Goal: Information Seeking & Learning: Learn about a topic

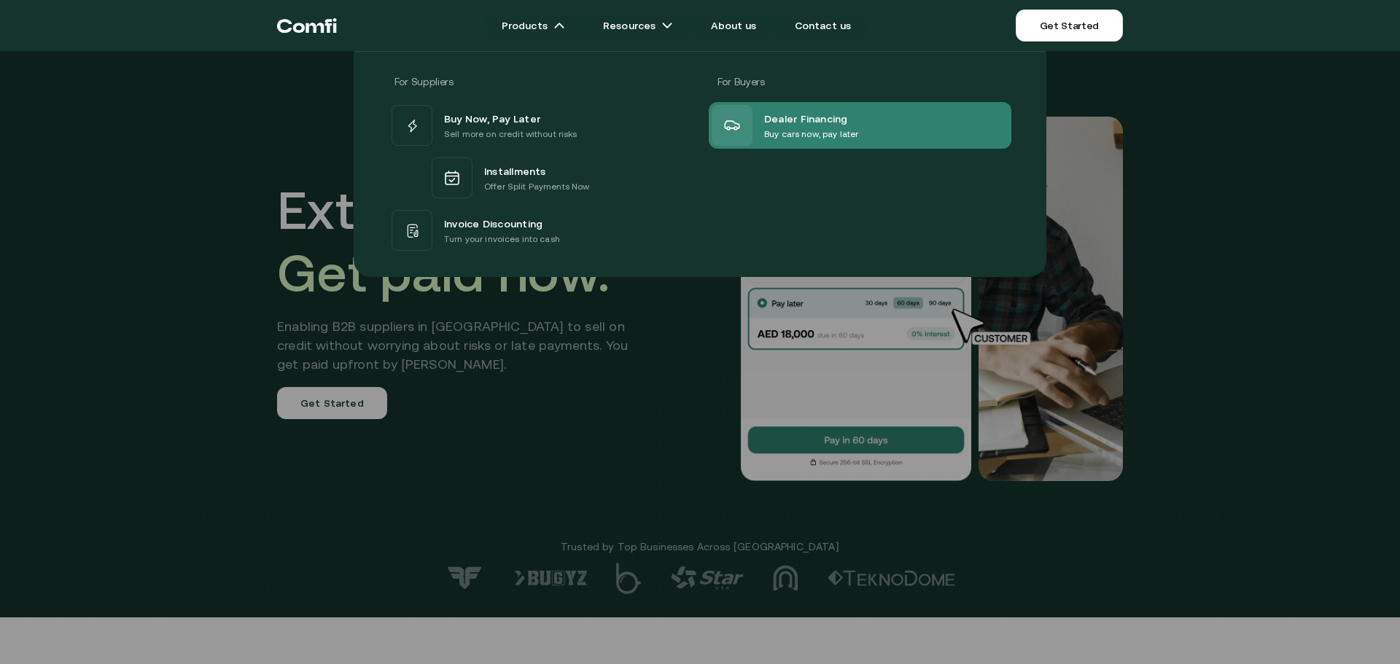
click at [807, 117] on span "Dealer Financing" at bounding box center [806, 118] width 84 height 18
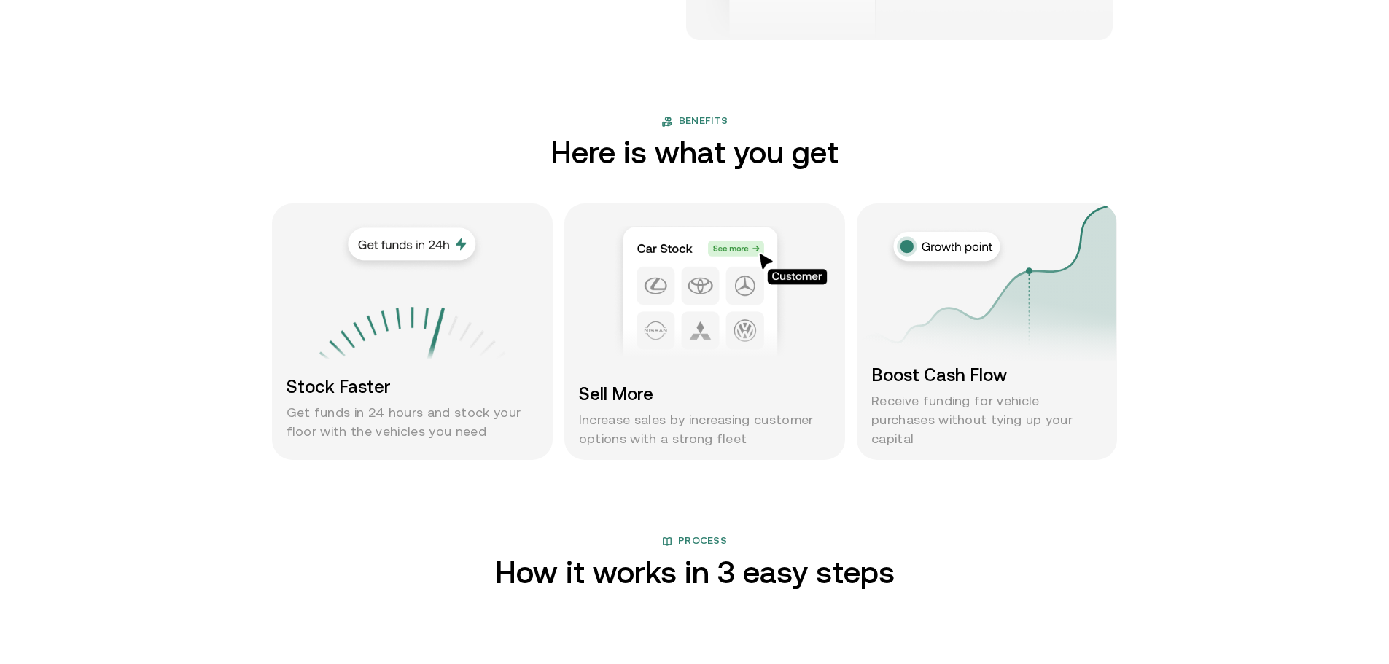
scroll to position [1301, 0]
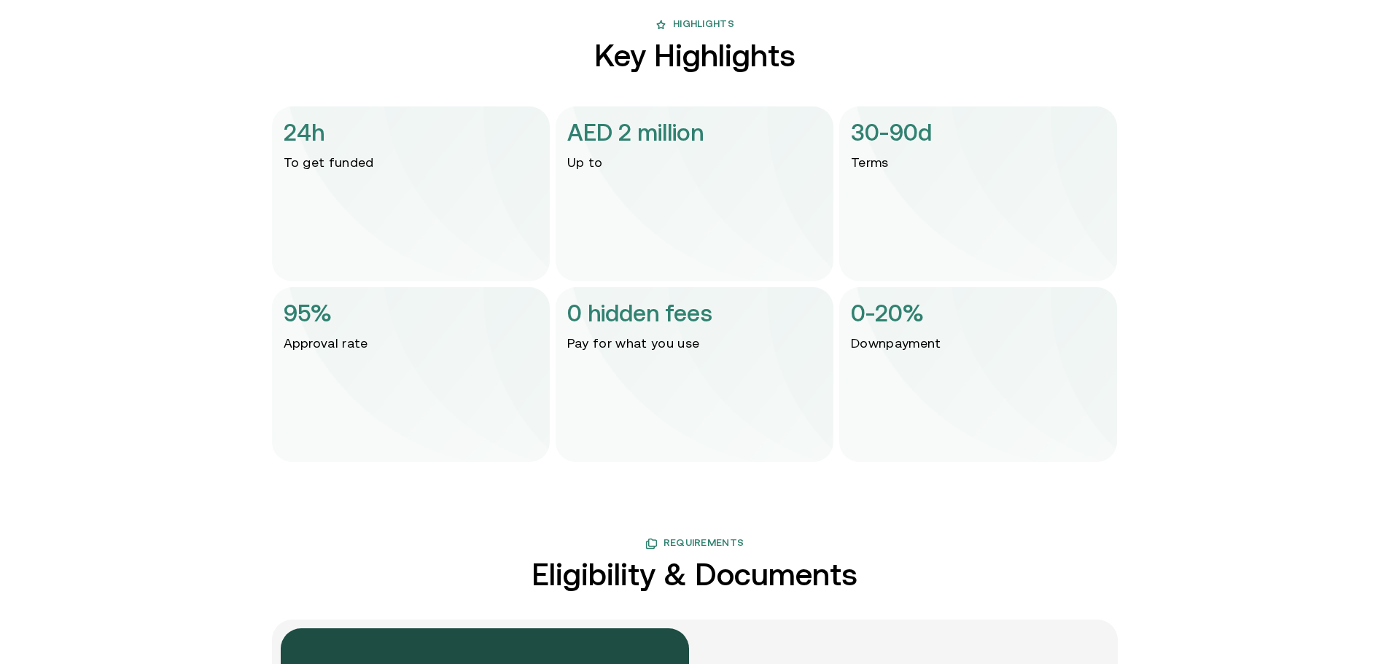
scroll to position [2525, 0]
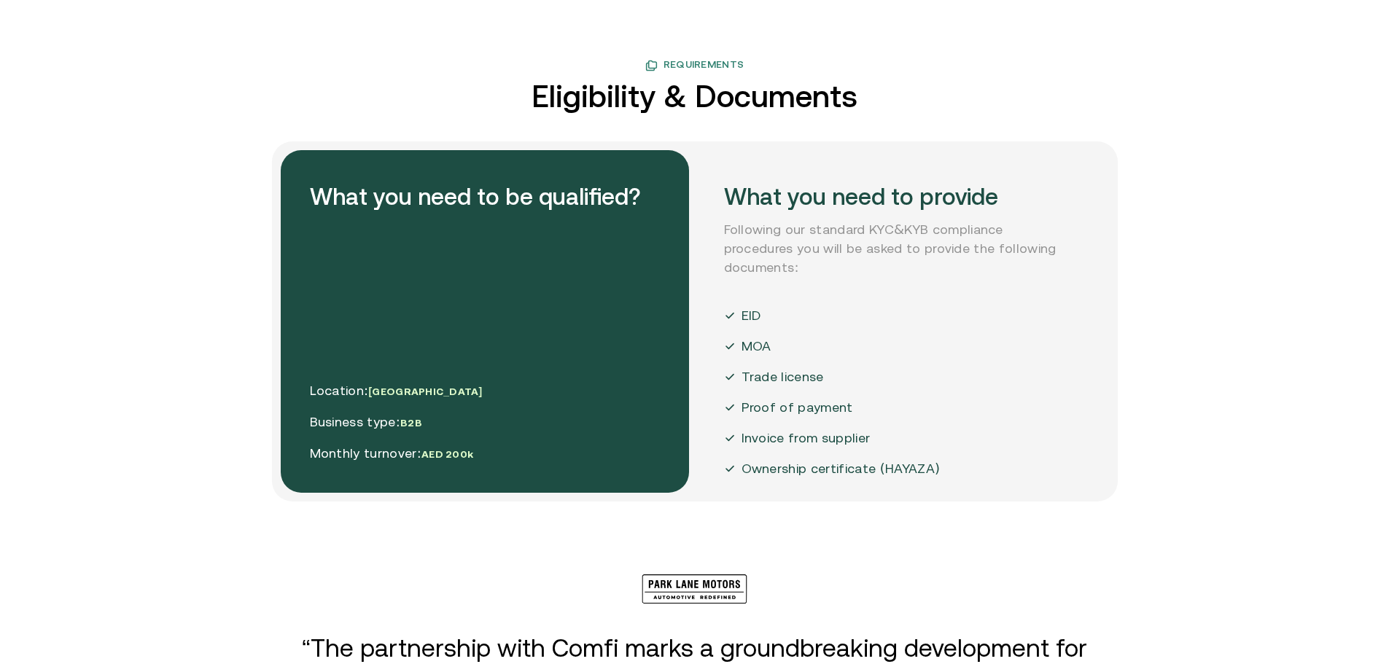
click at [704, 304] on div "What you need to provide Following our standard KYC&KYB compliance procedures y…" at bounding box center [899, 321] width 408 height 343
click at [767, 338] on p "MOA" at bounding box center [757, 346] width 30 height 19
click at [793, 370] on p "Trade license" at bounding box center [783, 377] width 82 height 19
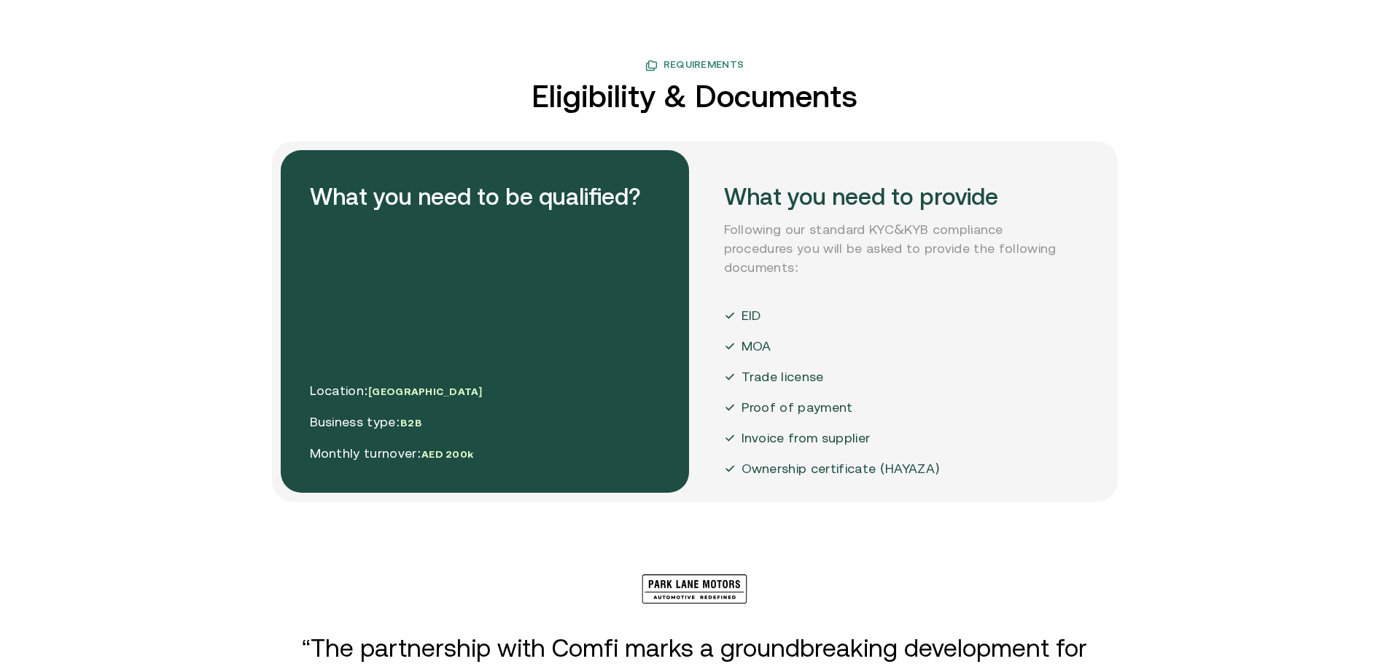
click at [805, 414] on div "EID MOA Trade license Proof of payment Invoice from supplier Ownership certific…" at bounding box center [832, 392] width 217 height 172
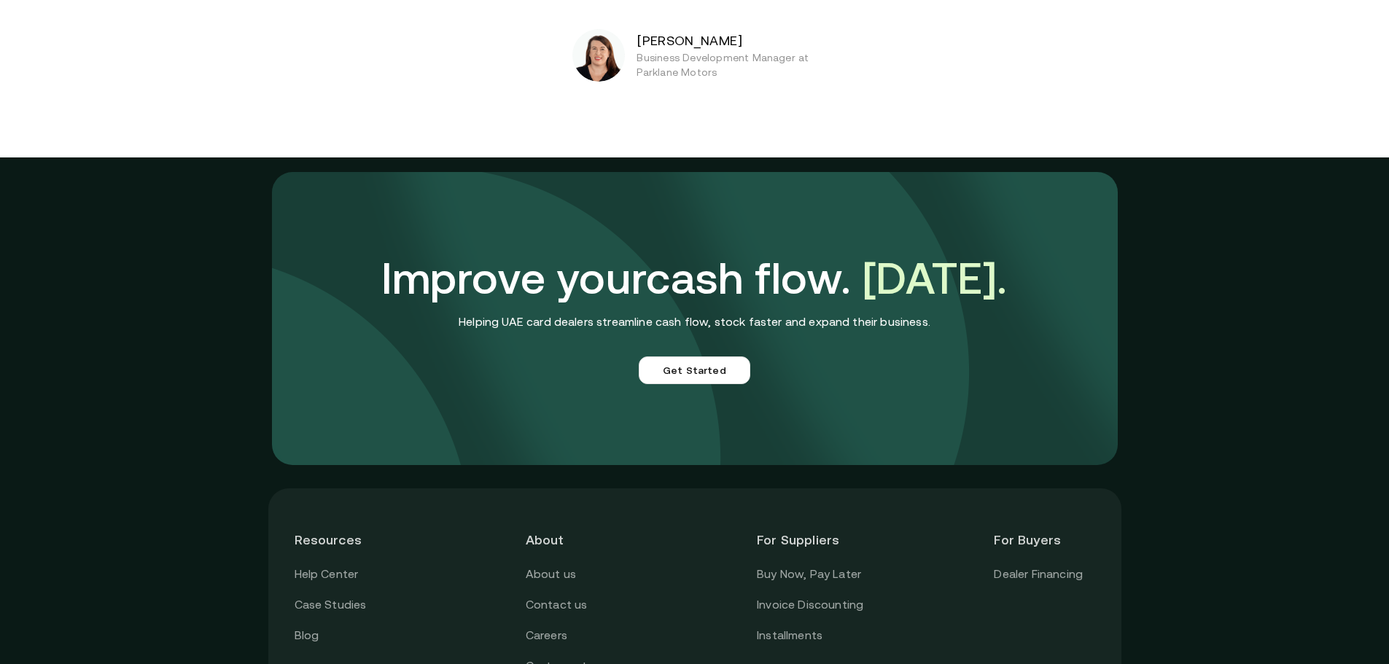
scroll to position [3520, 0]
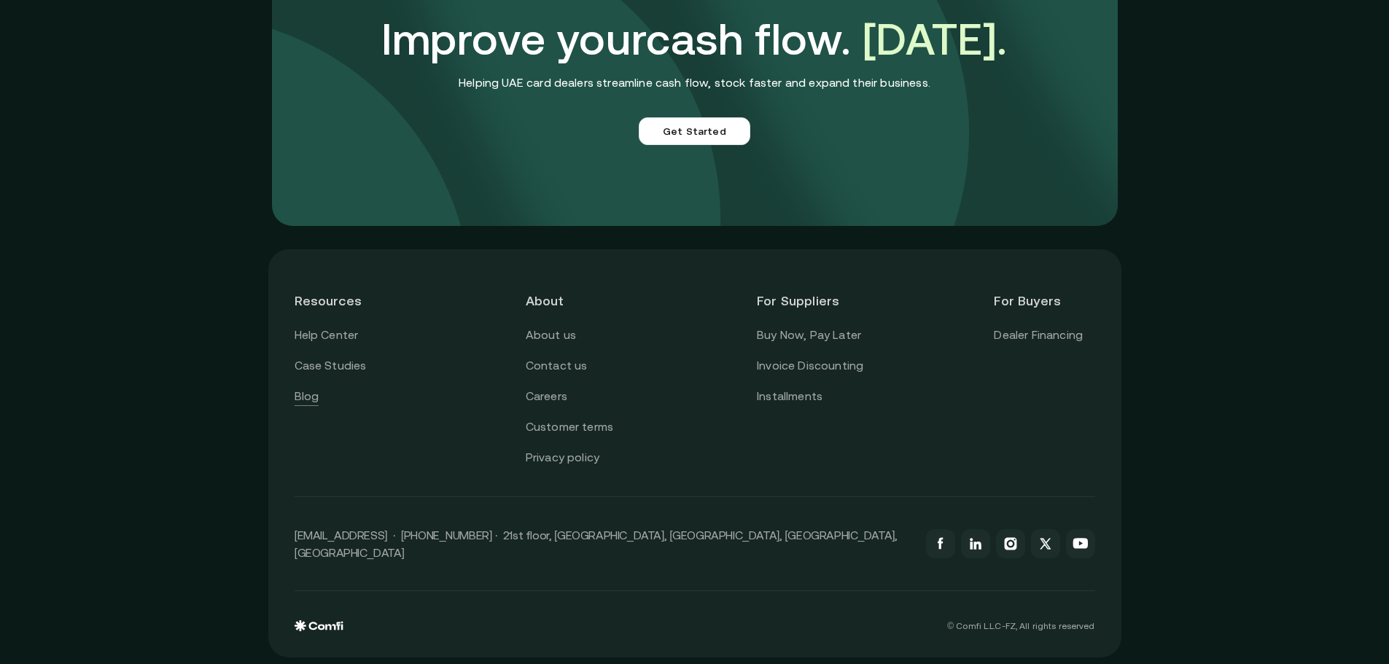
click at [325, 400] on div "Help Center Case Studies Blog" at bounding box center [345, 366] width 101 height 80
click at [317, 398] on link "Blog" at bounding box center [307, 396] width 25 height 19
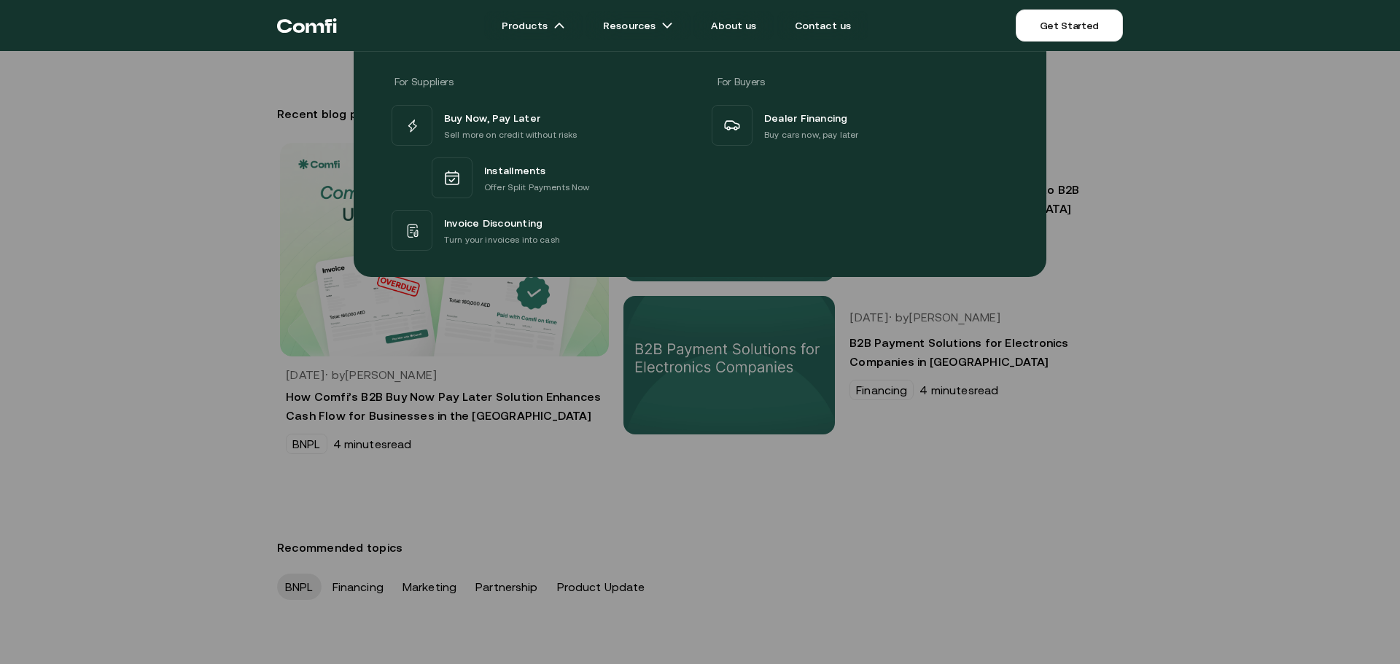
click at [174, 217] on div "For Suppliers For Buyers Buy Now, Pay Later Sell more on credit without risks I…" at bounding box center [700, 158] width 1400 height 237
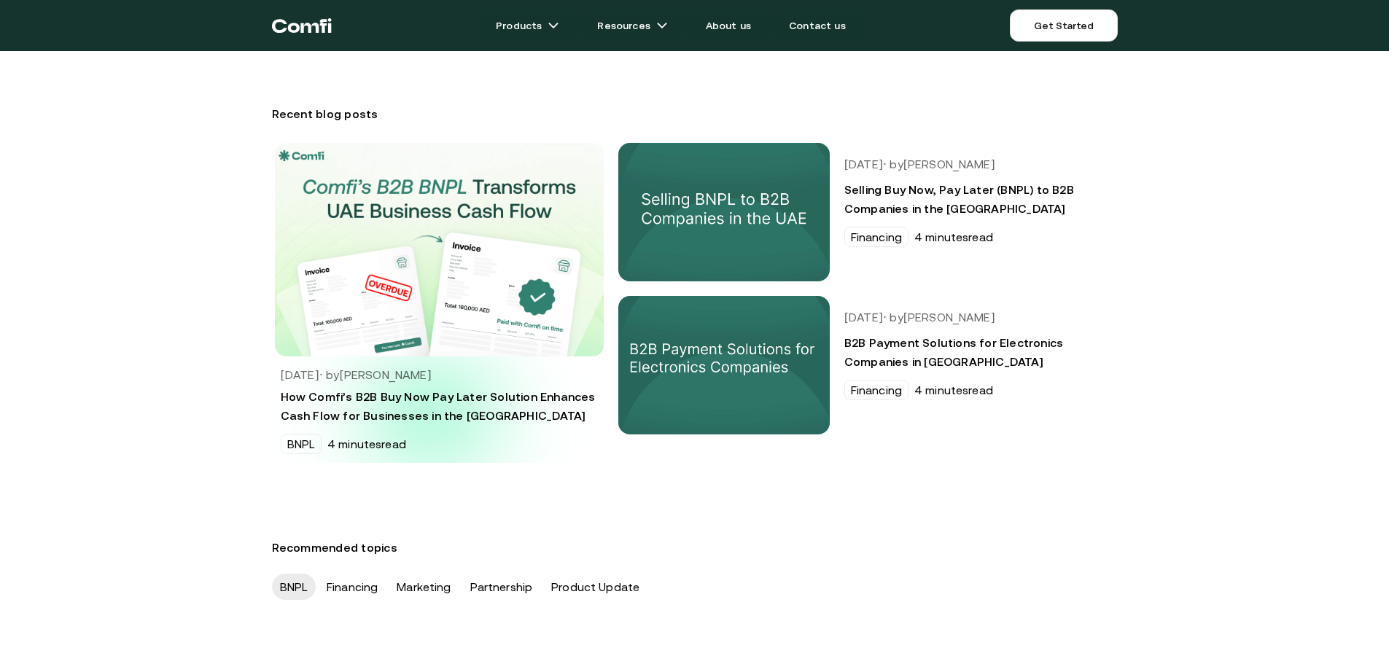
click at [436, 415] on h3 "How Comfi’s B2B Buy Now Pay Later Solution Enhances Cash Flow for Businesses in…" at bounding box center [439, 406] width 317 height 38
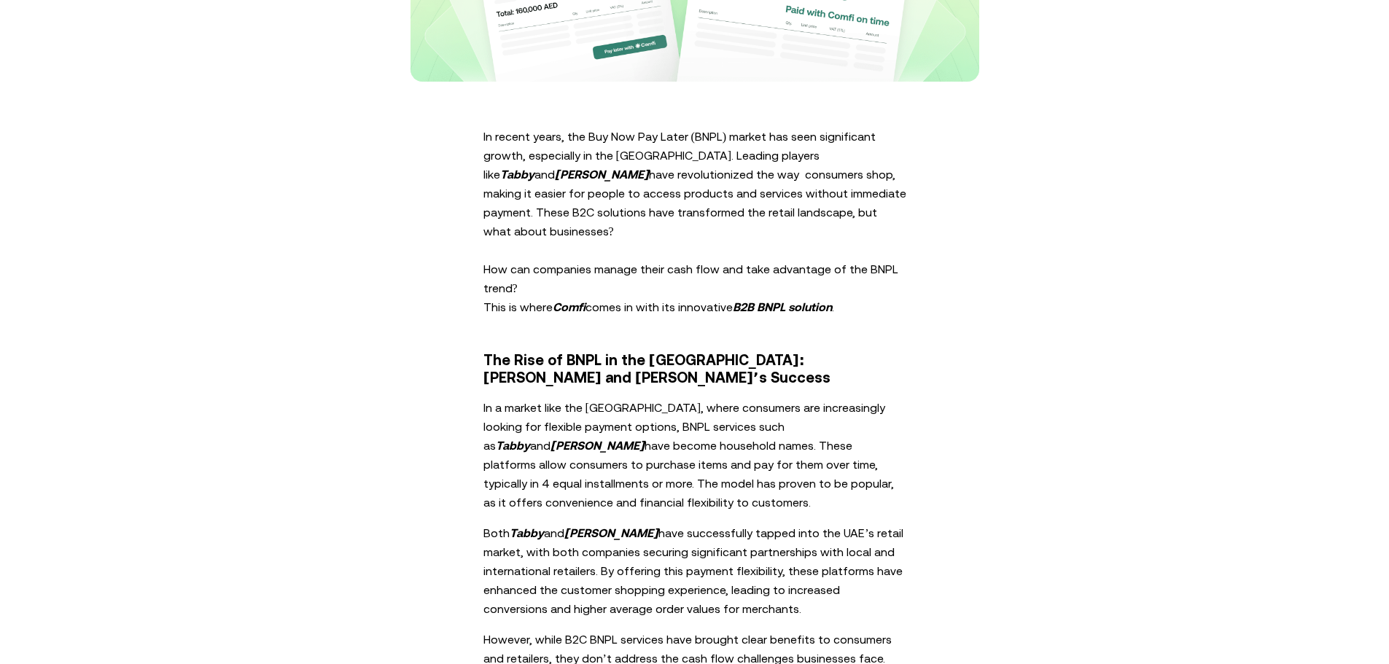
scroll to position [717, 0]
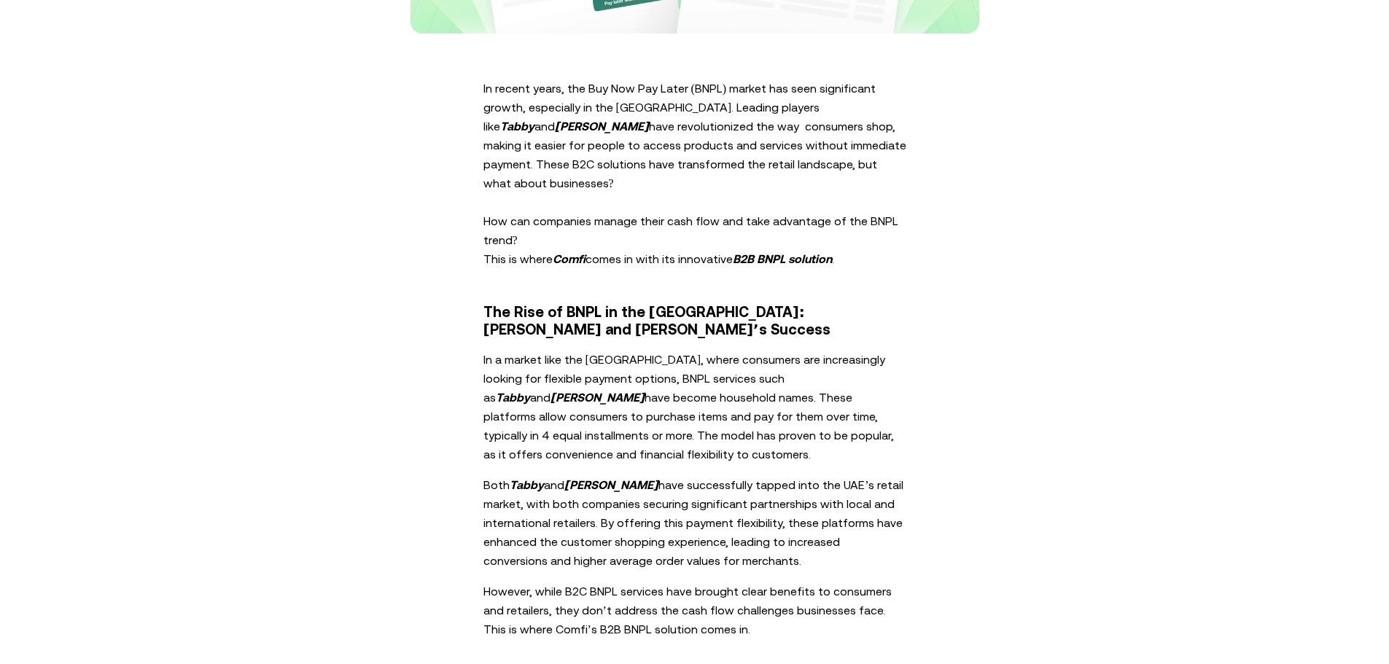
click at [664, 352] on p "In a market like the UAE, where consumers are increasingly looking for flexible…" at bounding box center [695, 407] width 423 height 114
click at [645, 391] on strong "Tamara" at bounding box center [598, 397] width 95 height 13
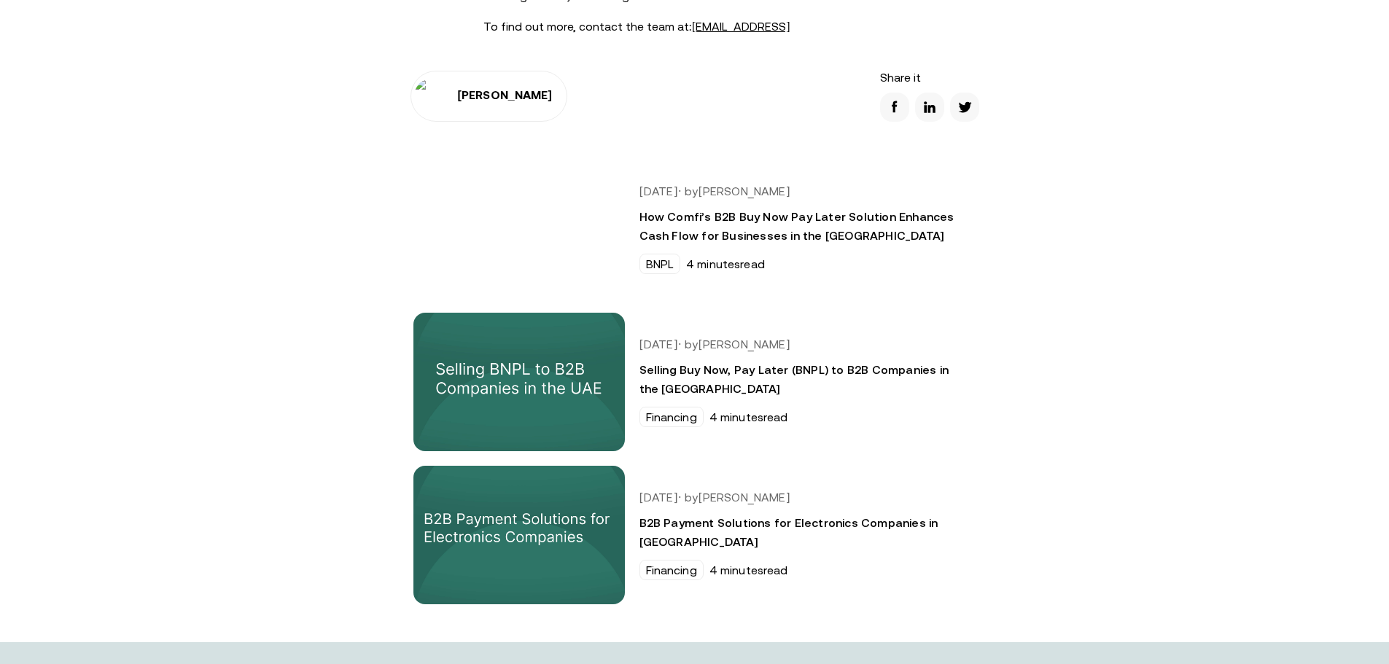
scroll to position [1992, 0]
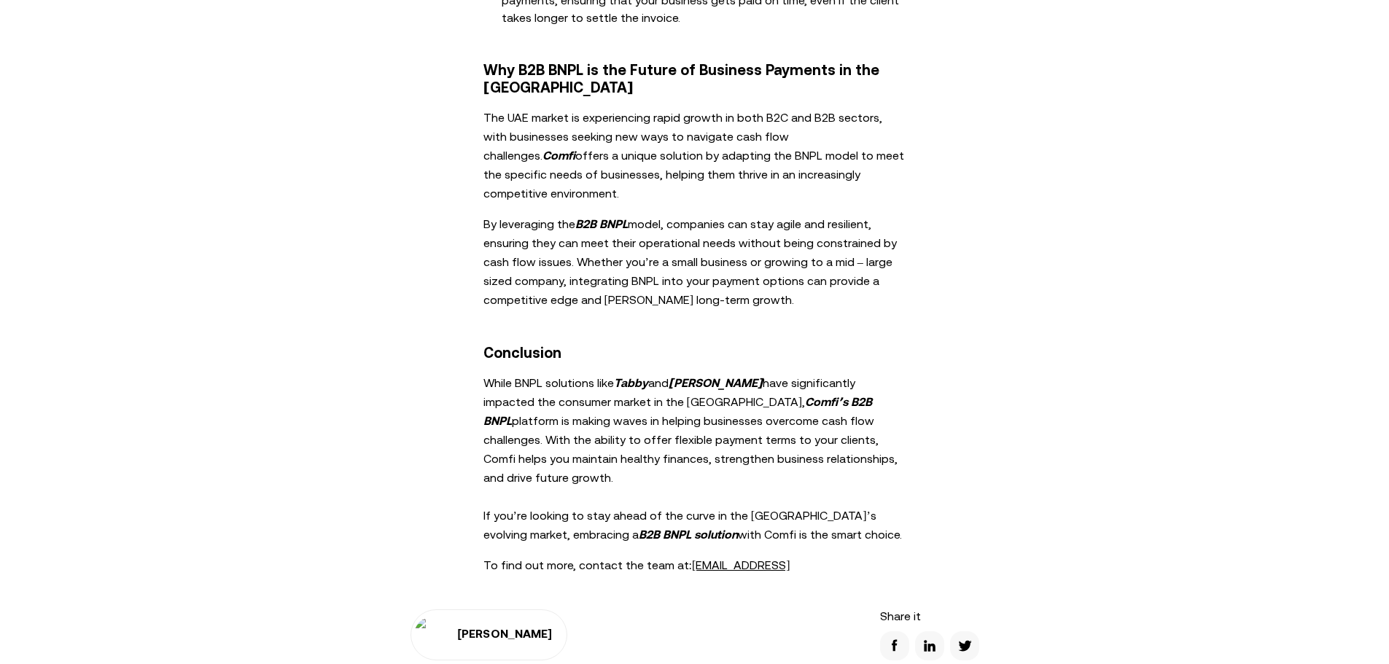
click at [583, 217] on strong "B2B BNPL" at bounding box center [601, 223] width 53 height 13
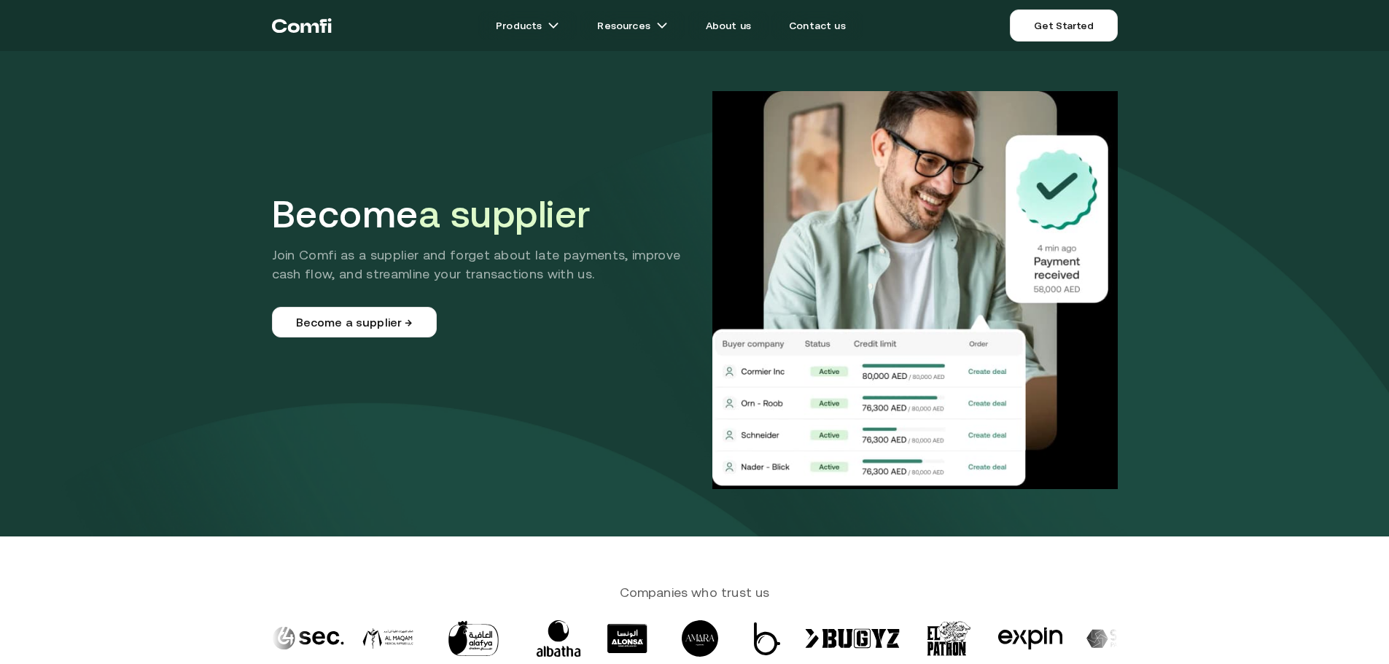
click at [224, 174] on header "Become a supplier Join Comfi as a supplier and forget about late payments, impr…" at bounding box center [694, 268] width 1389 height 537
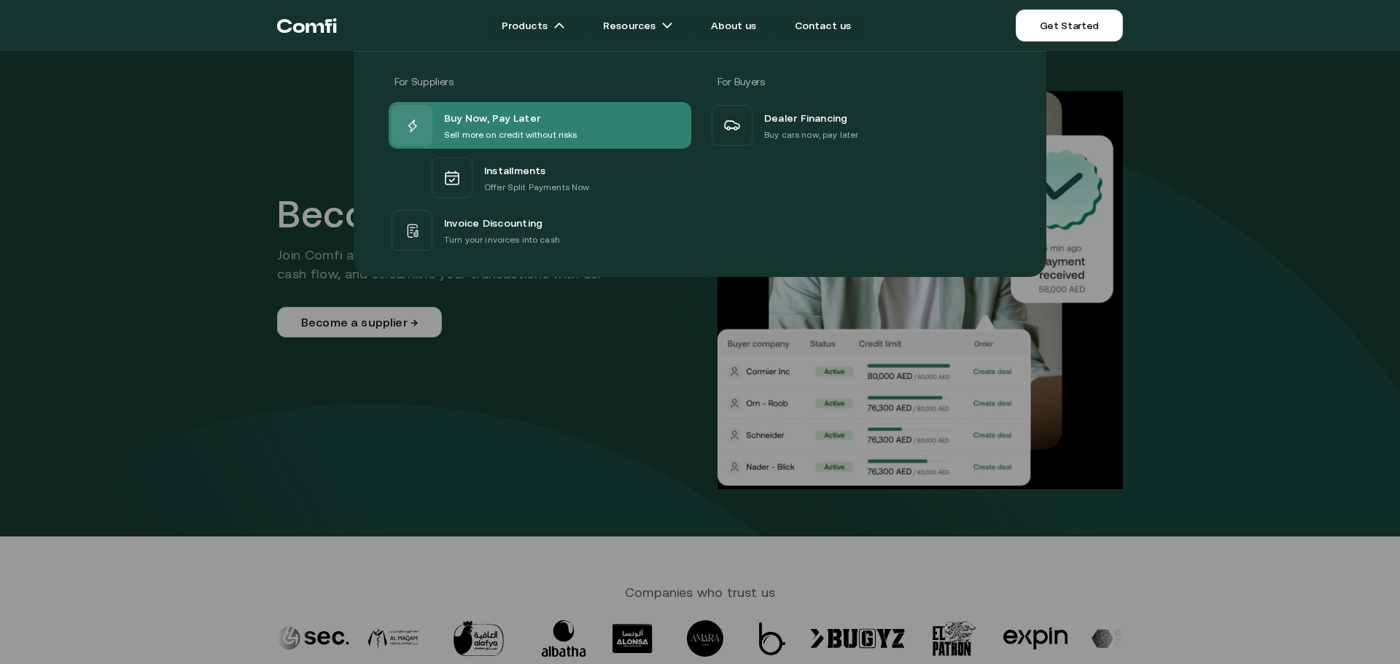
click at [498, 113] on span "Buy Now, Pay Later" at bounding box center [492, 118] width 96 height 19
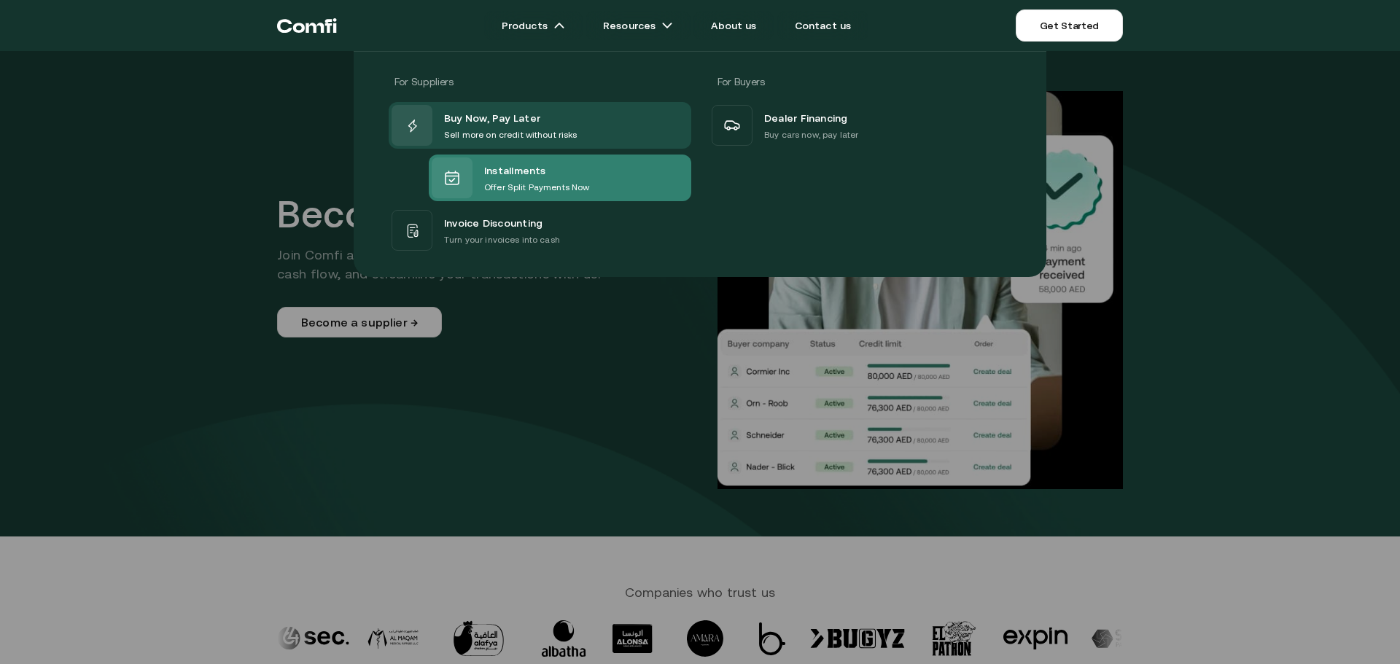
click at [527, 182] on p "Offer Split Payments Now" at bounding box center [536, 187] width 105 height 15
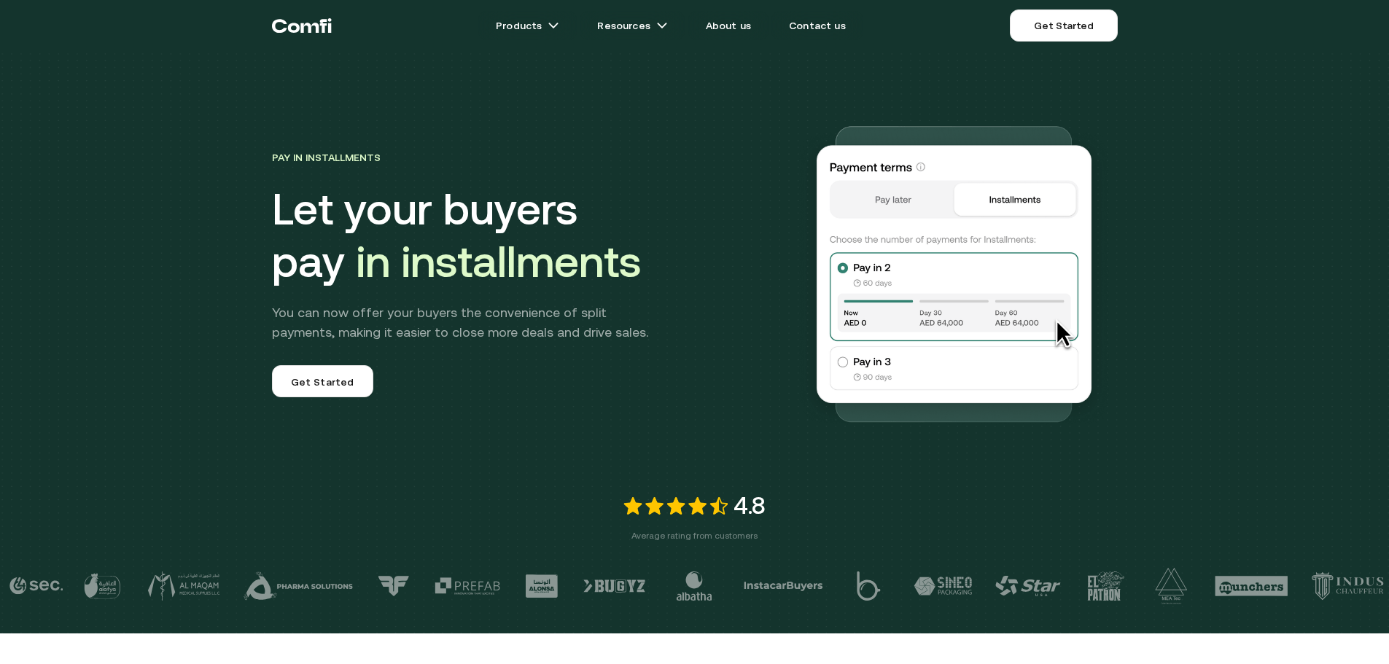
drag, startPoint x: 1280, startPoint y: 163, endPoint x: 1308, endPoint y: 155, distance: 29.4
click at [1280, 163] on div "Pay in Installments Let your buyers pay in installments You can now offer your …" at bounding box center [694, 317] width 1389 height 634
